Goal: Check status: Check status

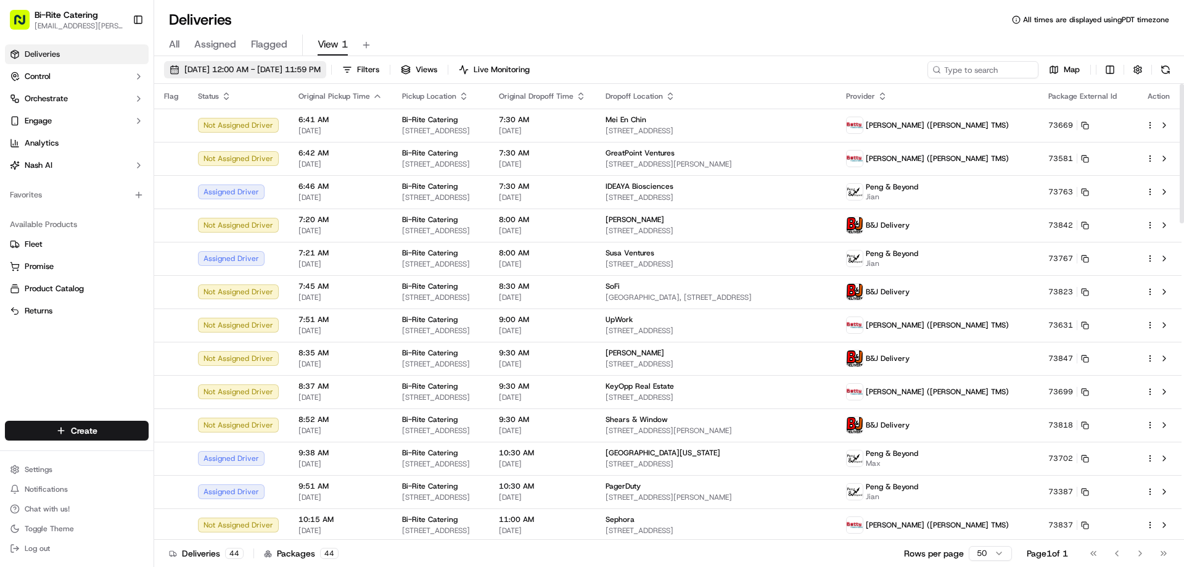
click at [234, 62] on button "[DATE] 12:00 AM - [DATE] 11:59 PM" at bounding box center [245, 69] width 162 height 17
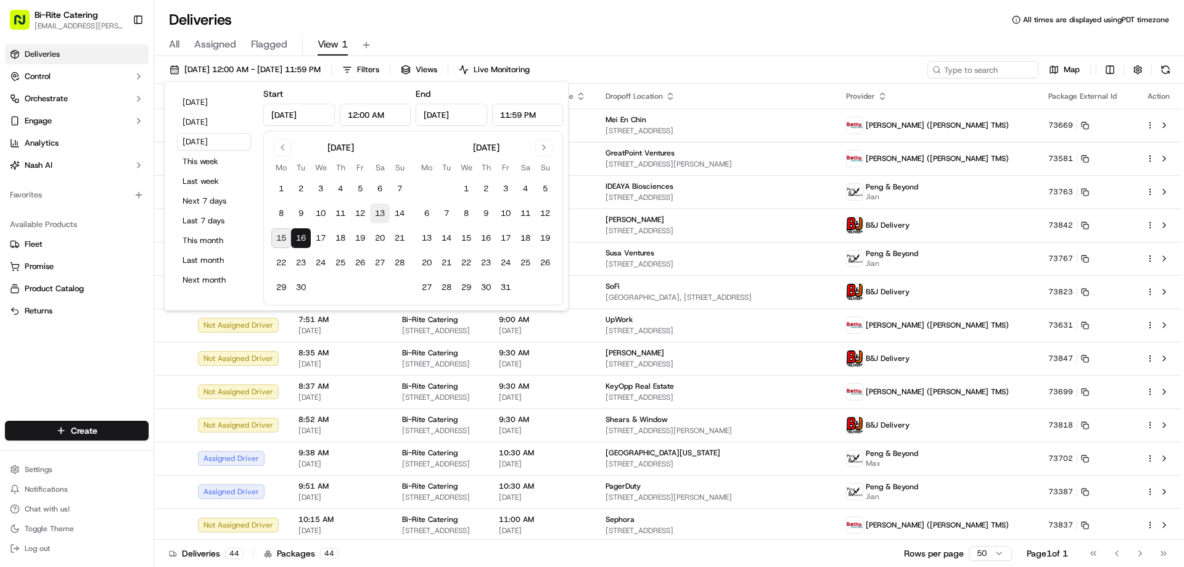
click at [378, 212] on button "13" at bounding box center [380, 214] width 20 height 20
type input "[DATE]"
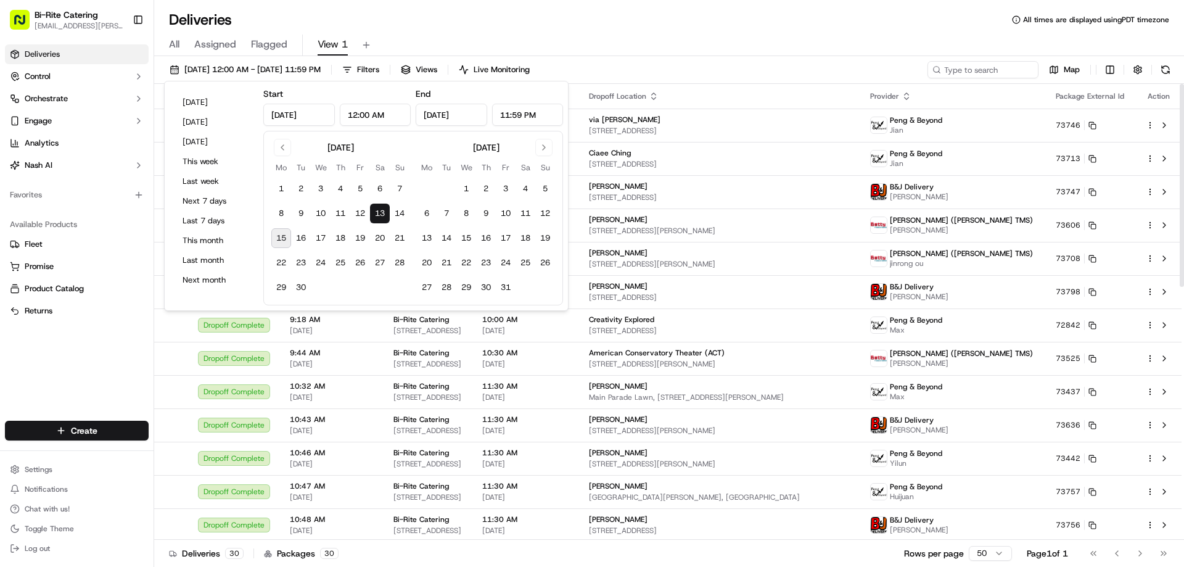
click at [652, 39] on div "All Assigned Flagged View 1" at bounding box center [669, 46] width 1030 height 22
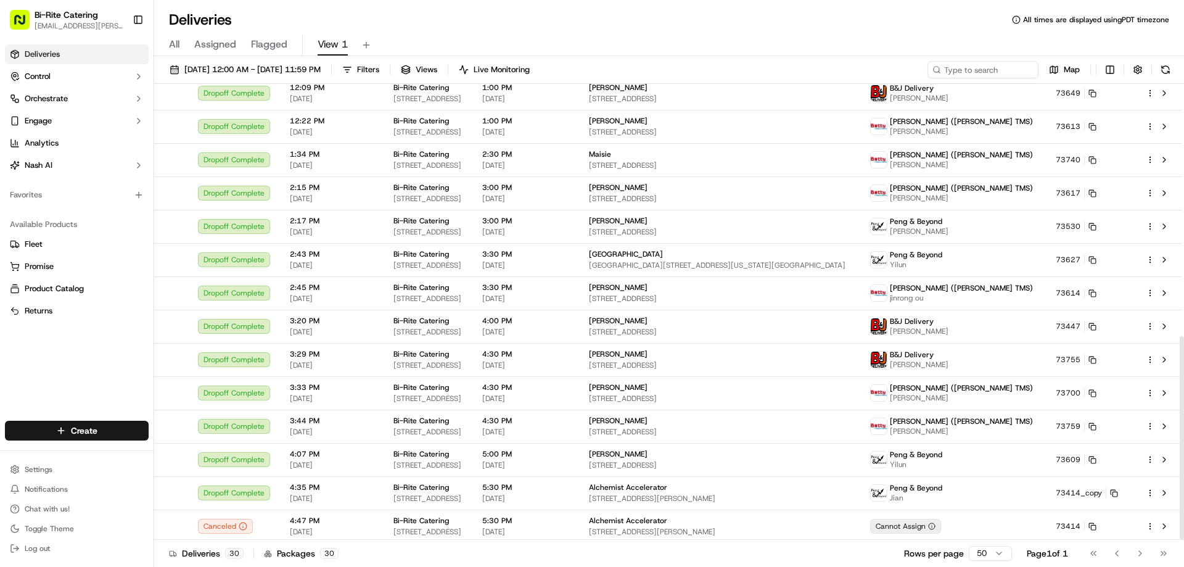
scroll to position [568, 0]
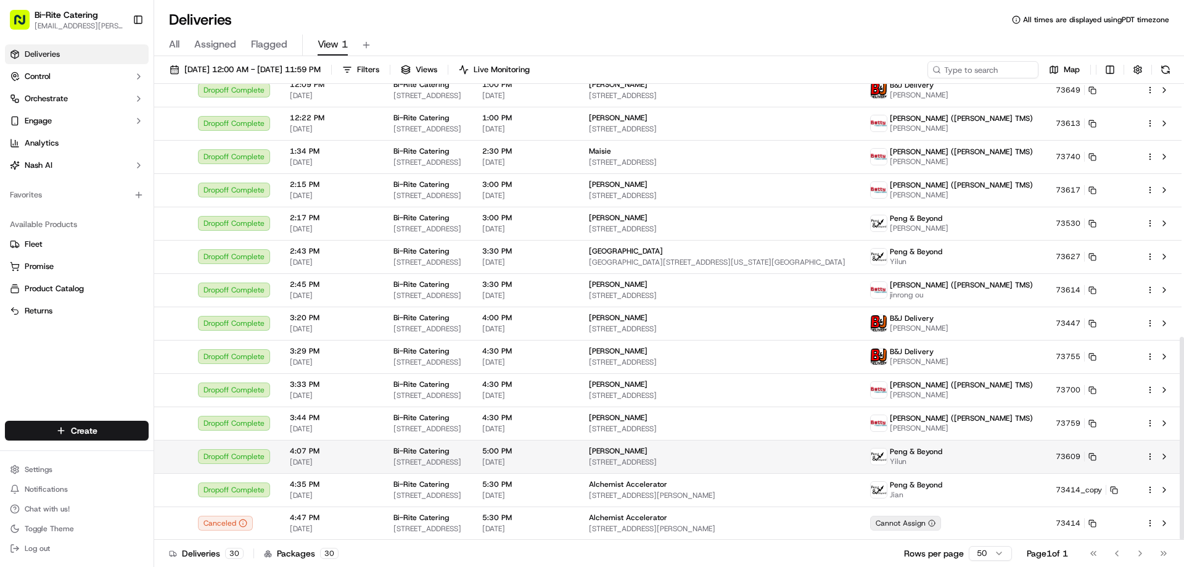
click at [1172, 454] on td at bounding box center [1159, 456] width 46 height 33
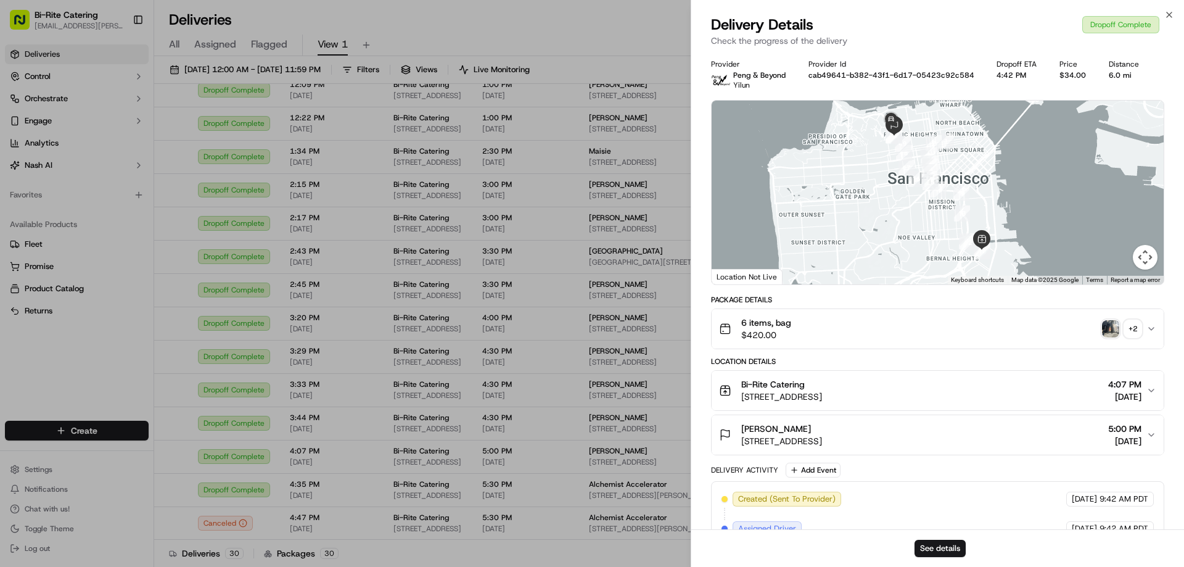
click at [1103, 331] on img "button" at bounding box center [1110, 328] width 17 height 17
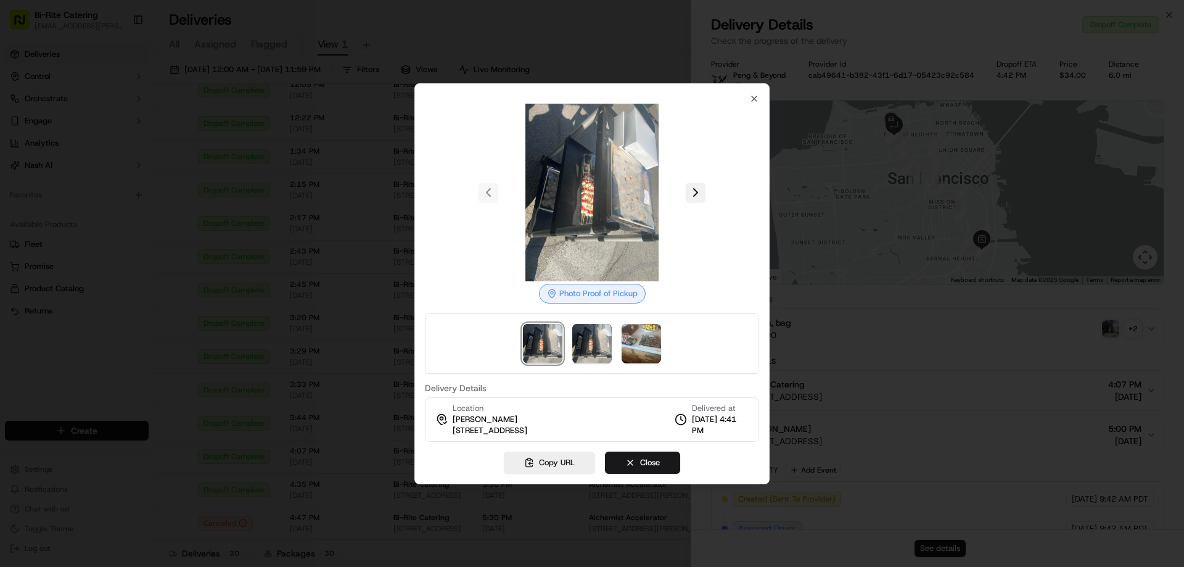
click at [694, 195] on button at bounding box center [696, 193] width 20 height 20
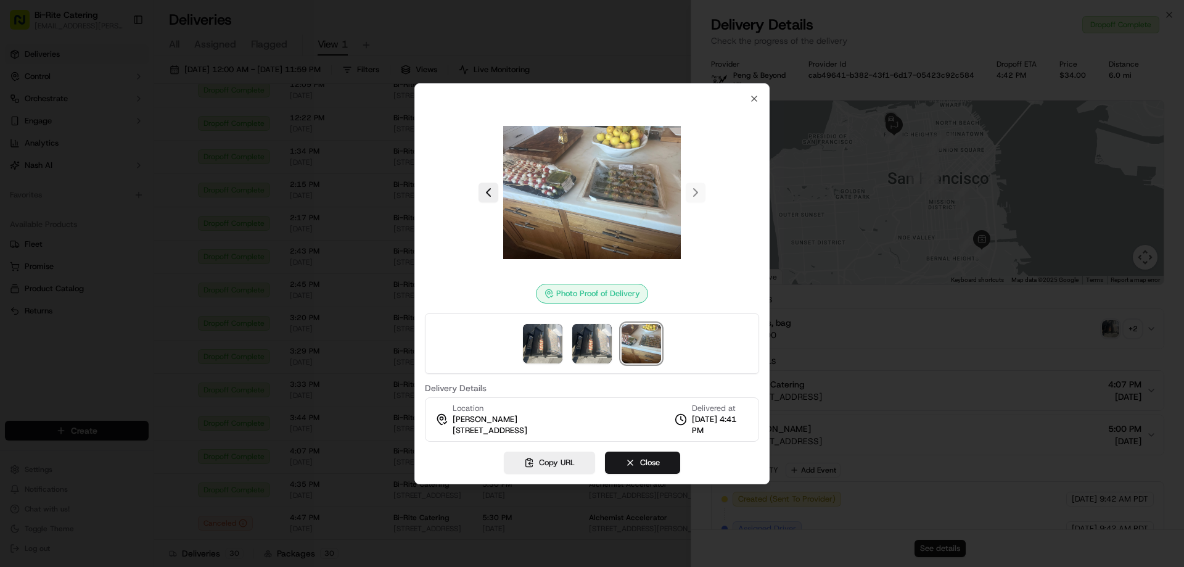
click at [694, 195] on div at bounding box center [592, 193] width 334 height 178
click at [754, 101] on icon "button" at bounding box center [754, 99] width 10 height 10
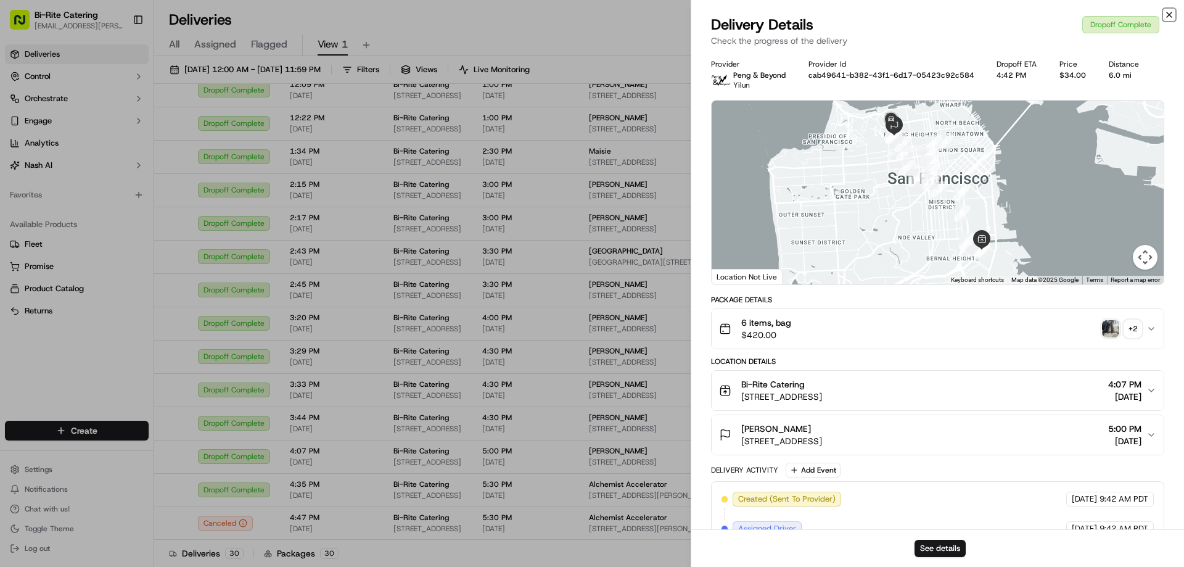
click at [1172, 12] on icon "button" at bounding box center [1169, 15] width 10 height 10
